Goal: Task Accomplishment & Management: Use online tool/utility

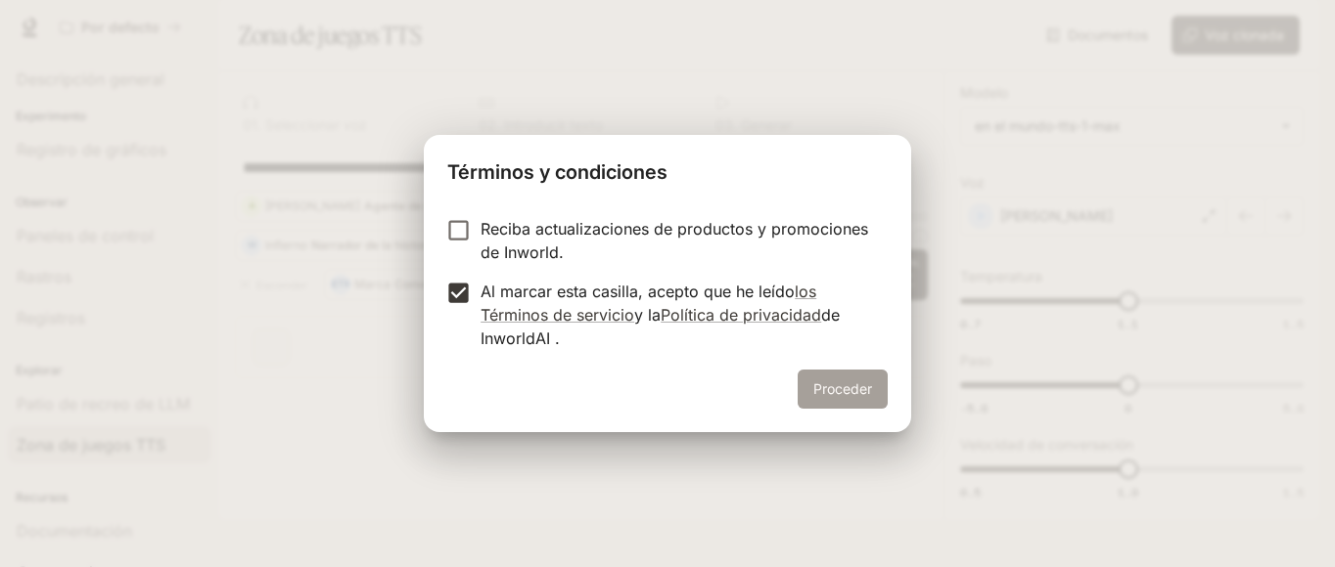
click at [859, 392] on font "Proceder" at bounding box center [842, 389] width 59 height 17
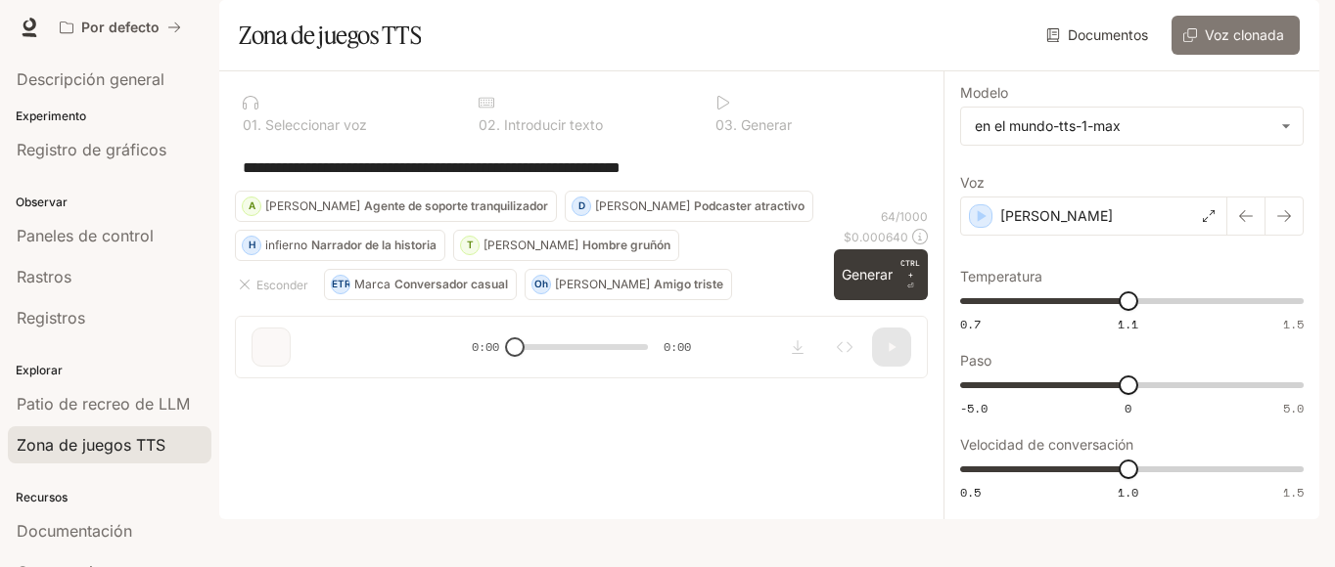
click at [1218, 43] on font "Voz clonada" at bounding box center [1243, 34] width 79 height 17
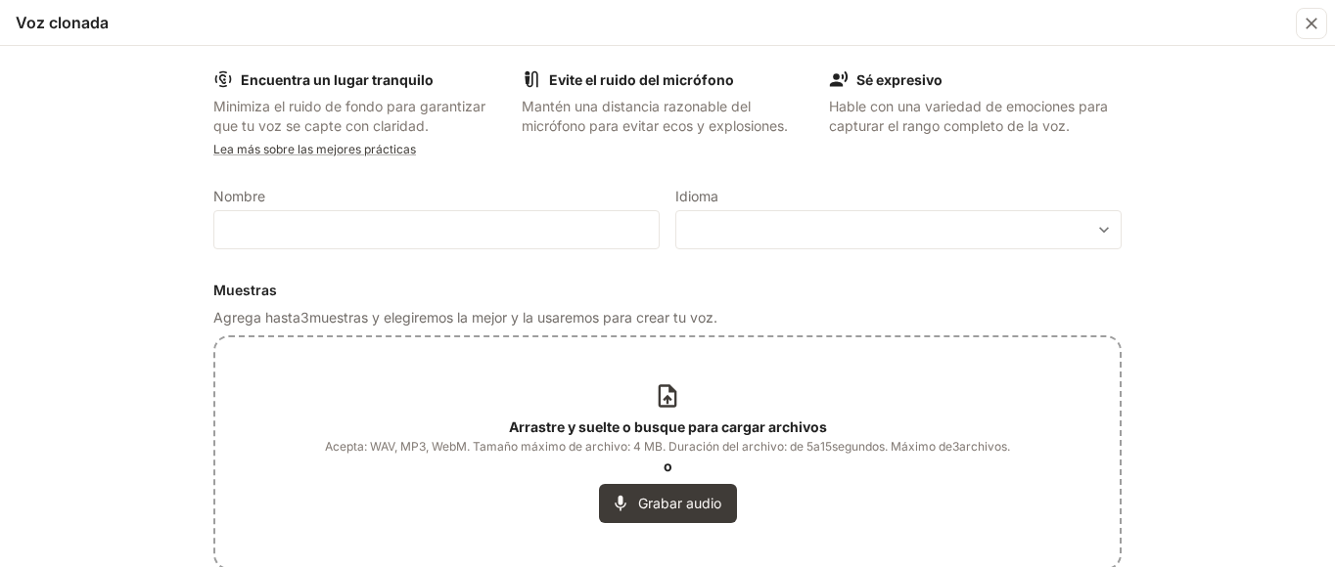
click at [668, 422] on font "Arrastre y suelte o busque para cargar archivos" at bounding box center [668, 427] width 318 height 17
click at [147, 436] on div "Encuentra un lugar tranquilo Minimiza el ruido de fondo para garantizar que tu …" at bounding box center [667, 306] width 1335 height 521
click at [179, 459] on div "Encuentra un lugar tranquilo Minimiza el ruido de fondo para garantizar que tu …" at bounding box center [667, 306] width 1335 height 521
click at [664, 399] on icon at bounding box center [667, 396] width 18 height 23
click at [153, 421] on div "Encuentra un lugar tranquilo Minimiza el ruido de fondo para garantizar que tu …" at bounding box center [667, 306] width 1335 height 521
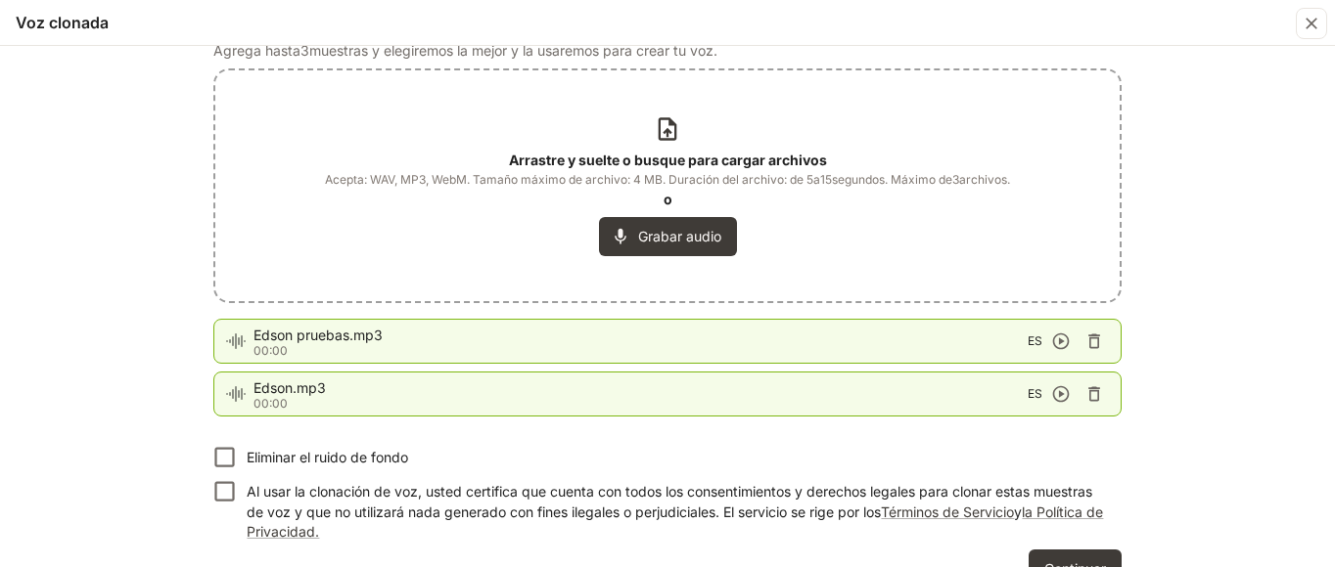
scroll to position [273, 0]
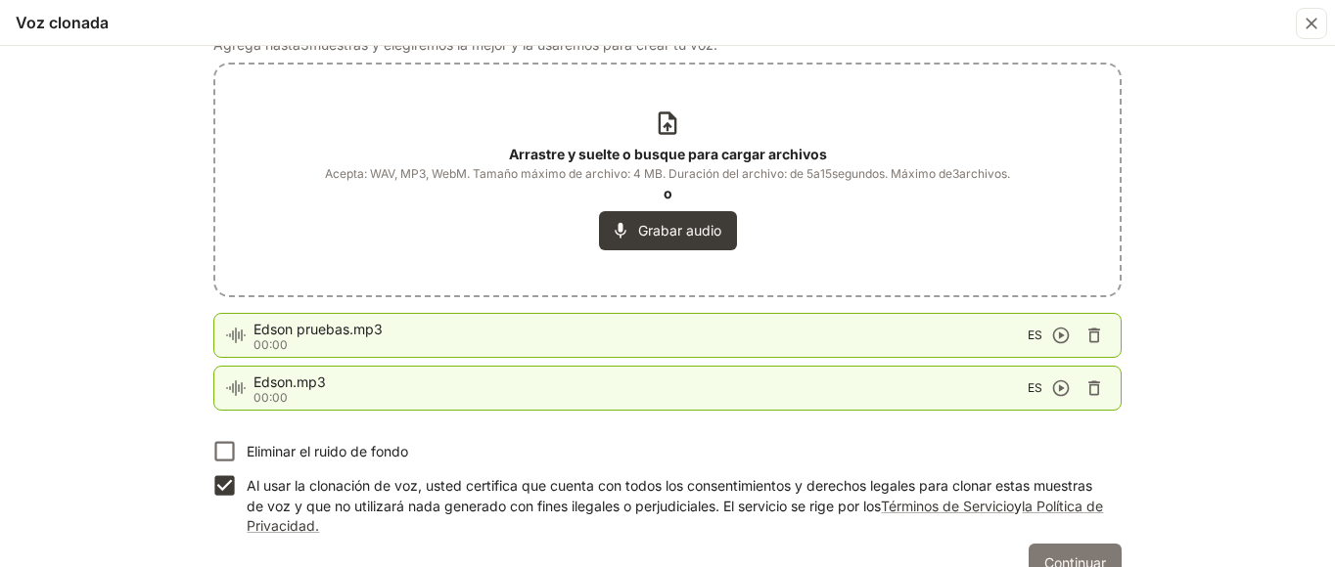
click at [1066, 559] on font "Continuar" at bounding box center [1075, 563] width 62 height 17
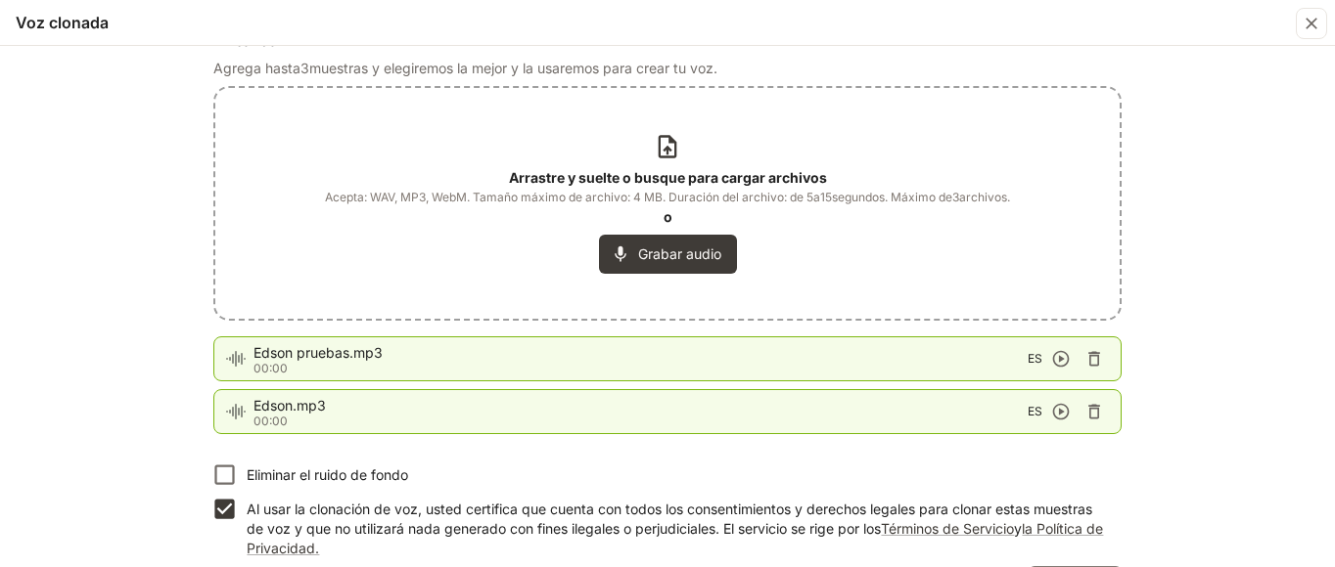
scroll to position [296, 0]
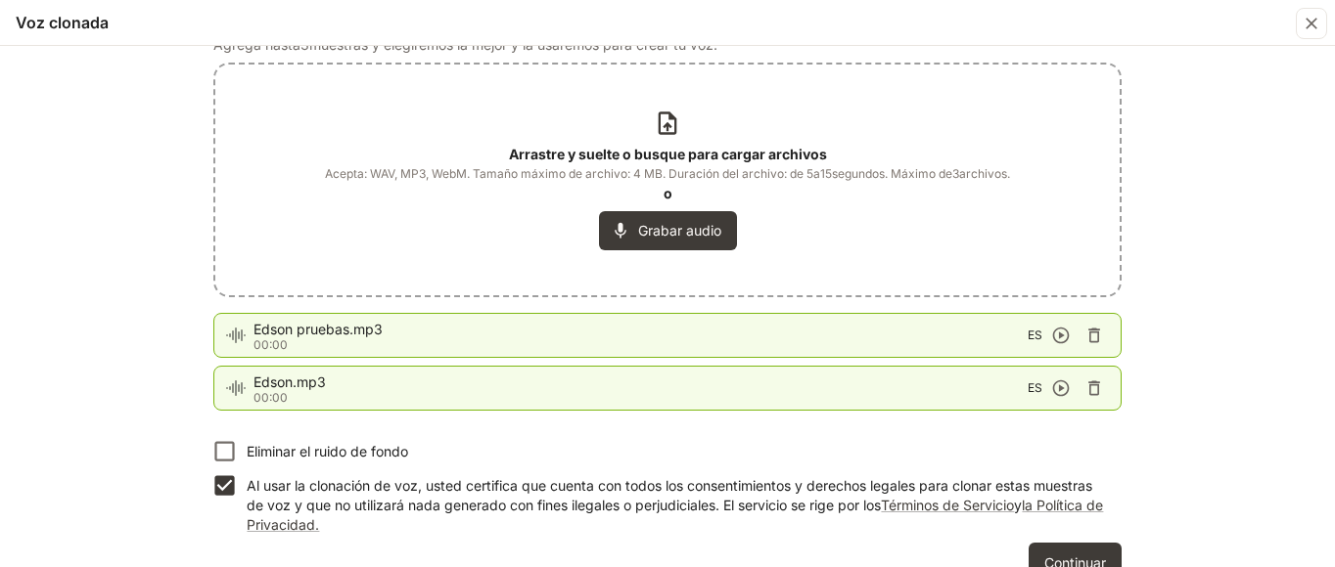
click at [140, 396] on div "Encuentra un lugar tranquilo Minimiza el ruido de fondo para garantizar que tu …" at bounding box center [667, 306] width 1335 height 521
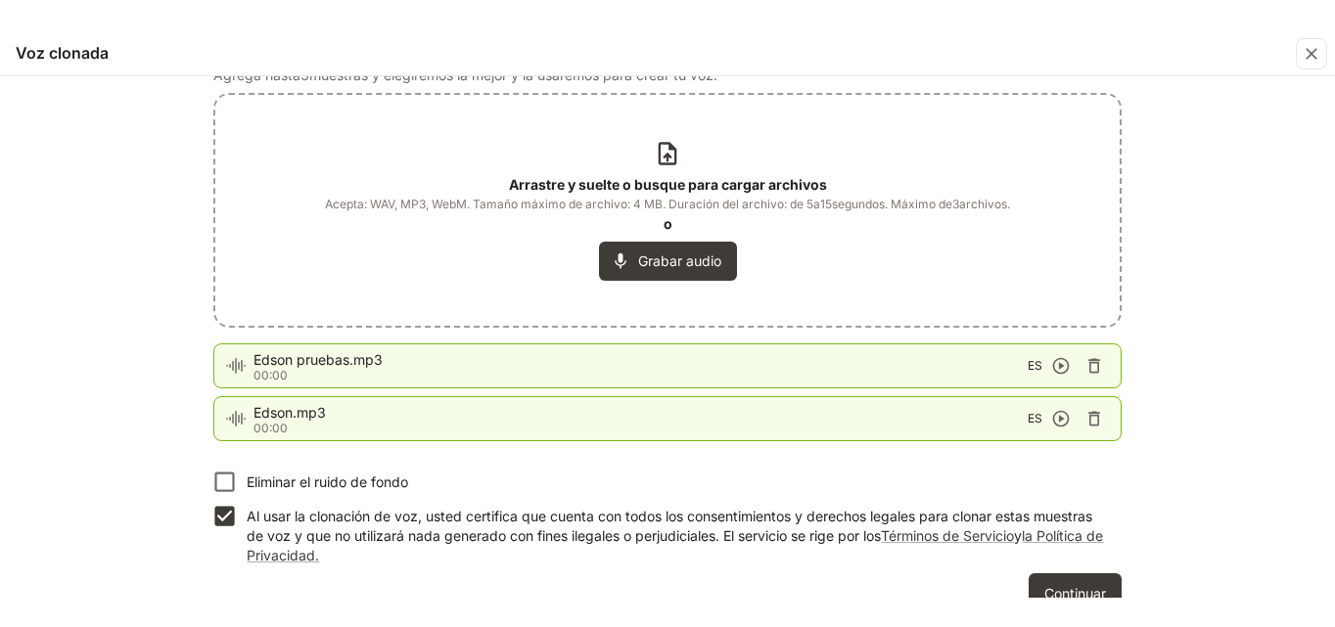
scroll to position [335, 0]
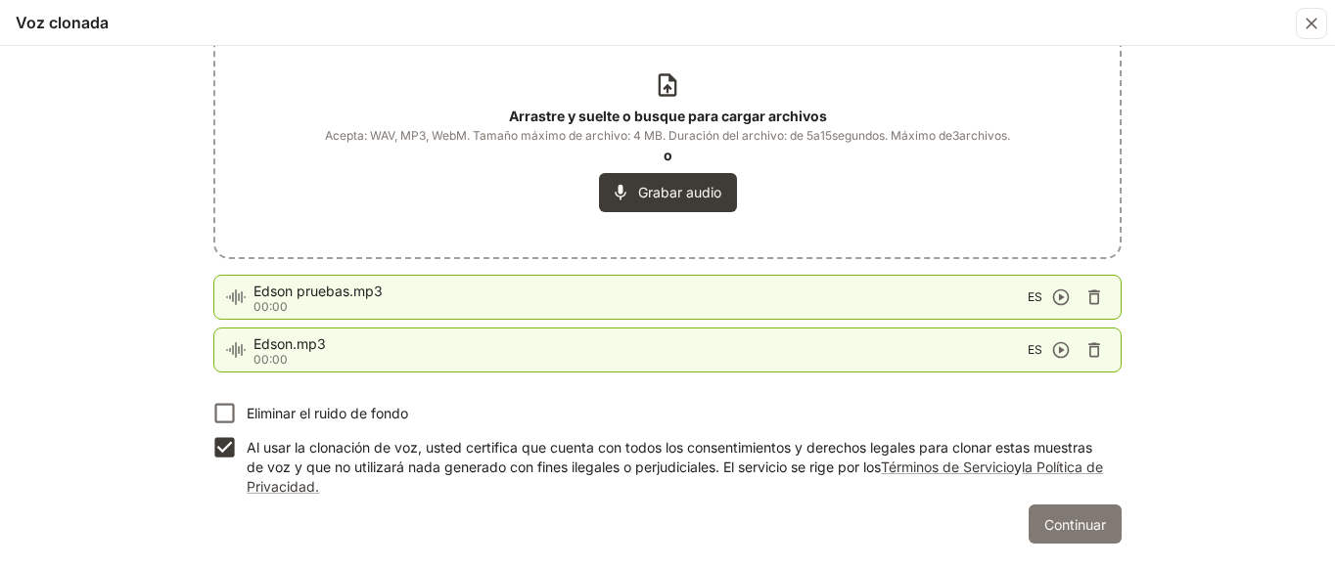
click at [1066, 529] on font "Continuar" at bounding box center [1075, 525] width 62 height 17
click at [1064, 530] on font "Continuar" at bounding box center [1075, 525] width 62 height 17
click at [1070, 527] on font "Continuar" at bounding box center [1075, 525] width 62 height 17
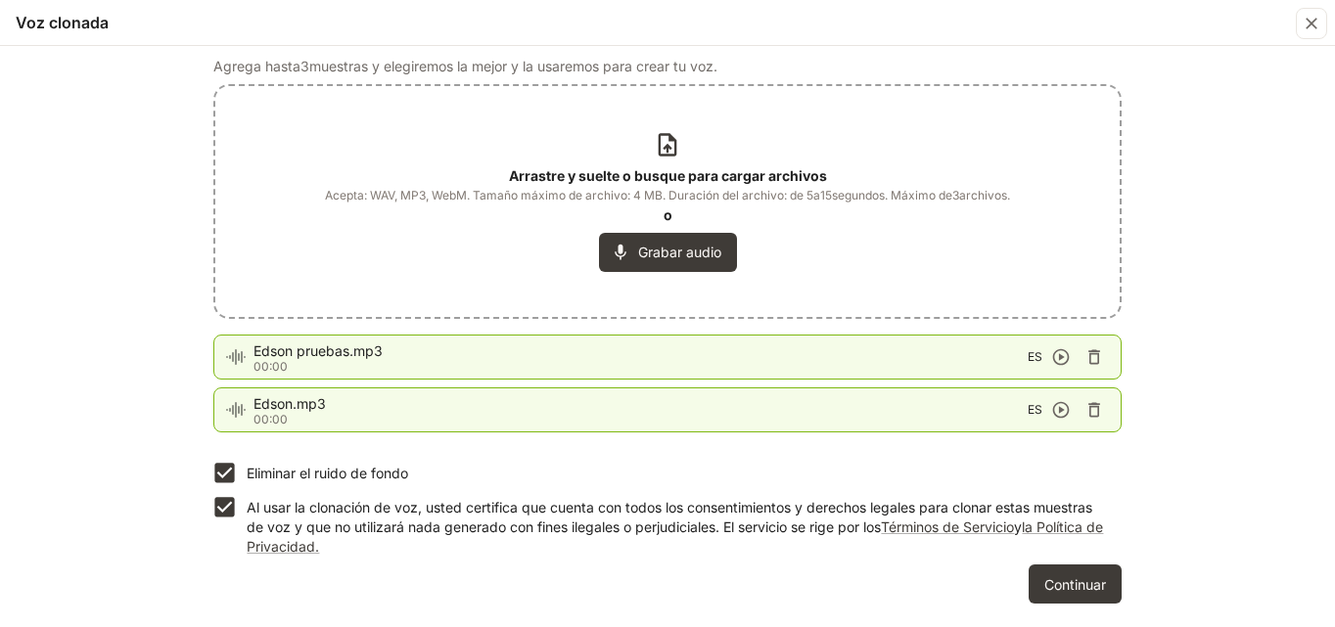
scroll to position [275, 0]
click at [1057, 566] on font "Continuar" at bounding box center [1075, 584] width 62 height 17
click at [1069, 566] on font "Continuar" at bounding box center [1075, 584] width 62 height 17
click at [1059, 566] on font "Continuar" at bounding box center [1075, 584] width 62 height 17
